Goal: Transaction & Acquisition: Book appointment/travel/reservation

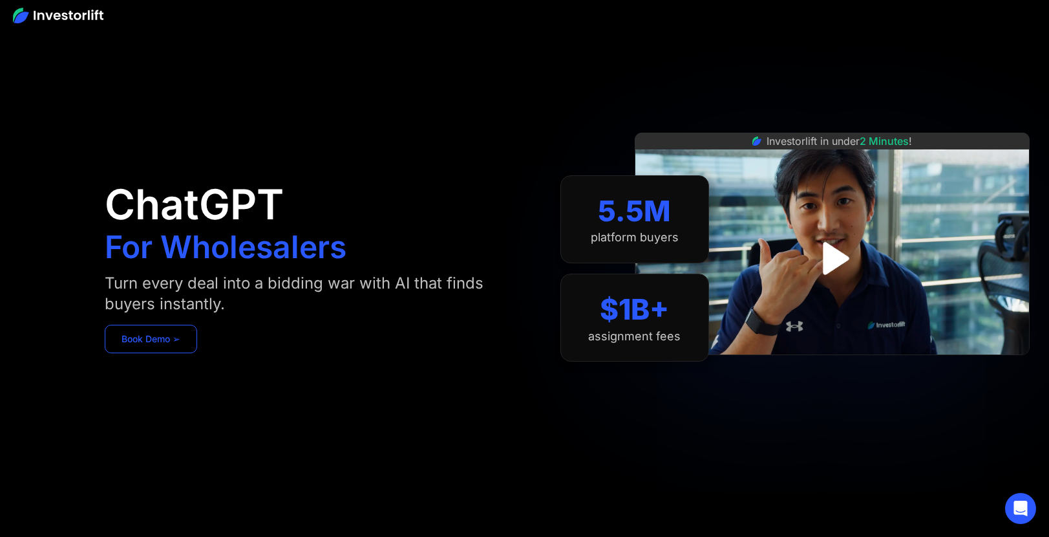
click at [147, 346] on link "Book Demo ➢" at bounding box center [151, 339] width 92 height 28
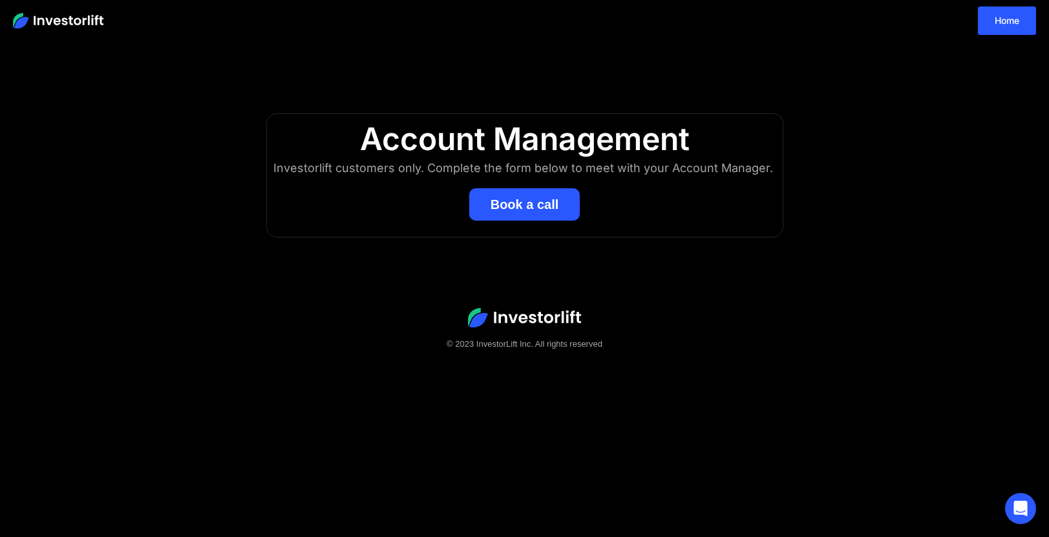
click at [43, 19] on img at bounding box center [58, 21] width 91 height 16
